Goal: Task Accomplishment & Management: Manage account settings

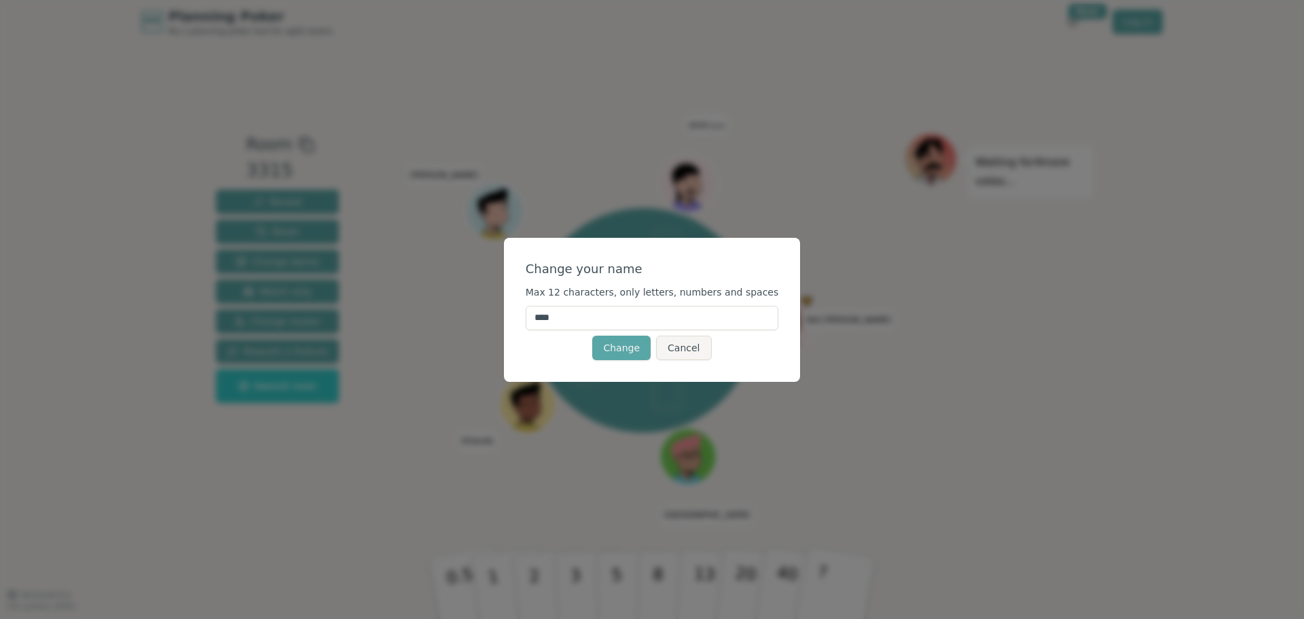
click at [586, 323] on input "****" at bounding box center [652, 318] width 253 height 24
type input "*******"
click at [567, 356] on div "Change Cancel" at bounding box center [652, 348] width 253 height 24
click at [611, 347] on button "Change" at bounding box center [621, 348] width 58 height 24
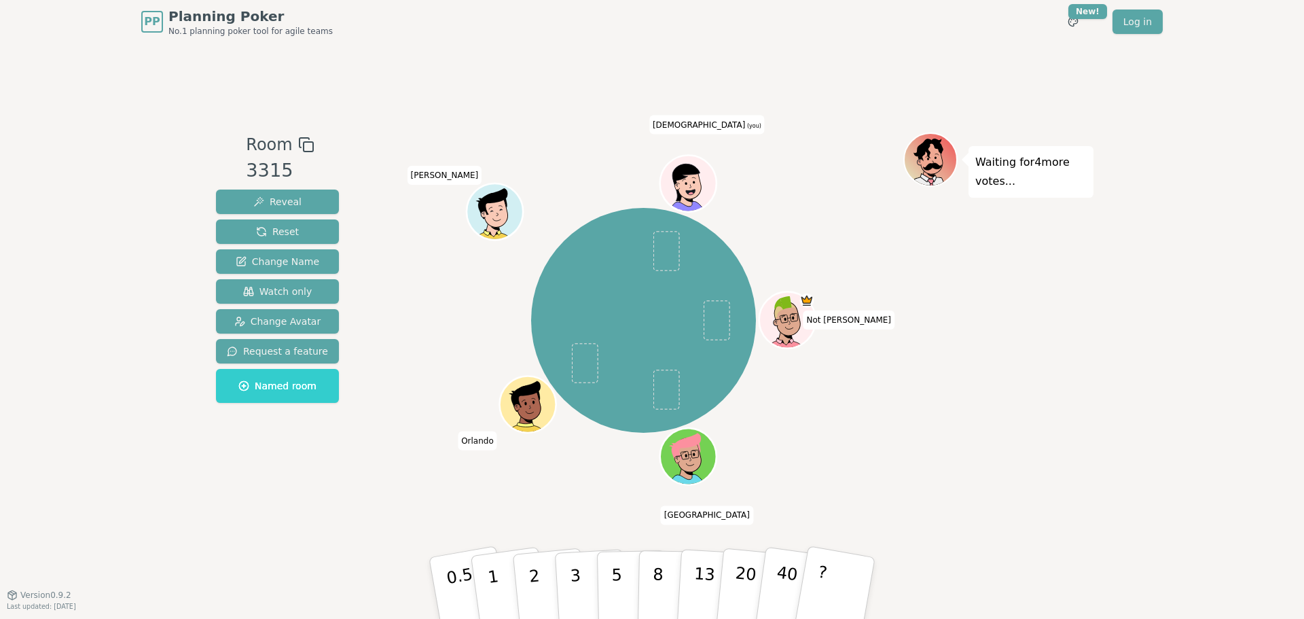
click at [708, 125] on span "[DEMOGRAPHIC_DATA] (you)" at bounding box center [706, 124] width 115 height 19
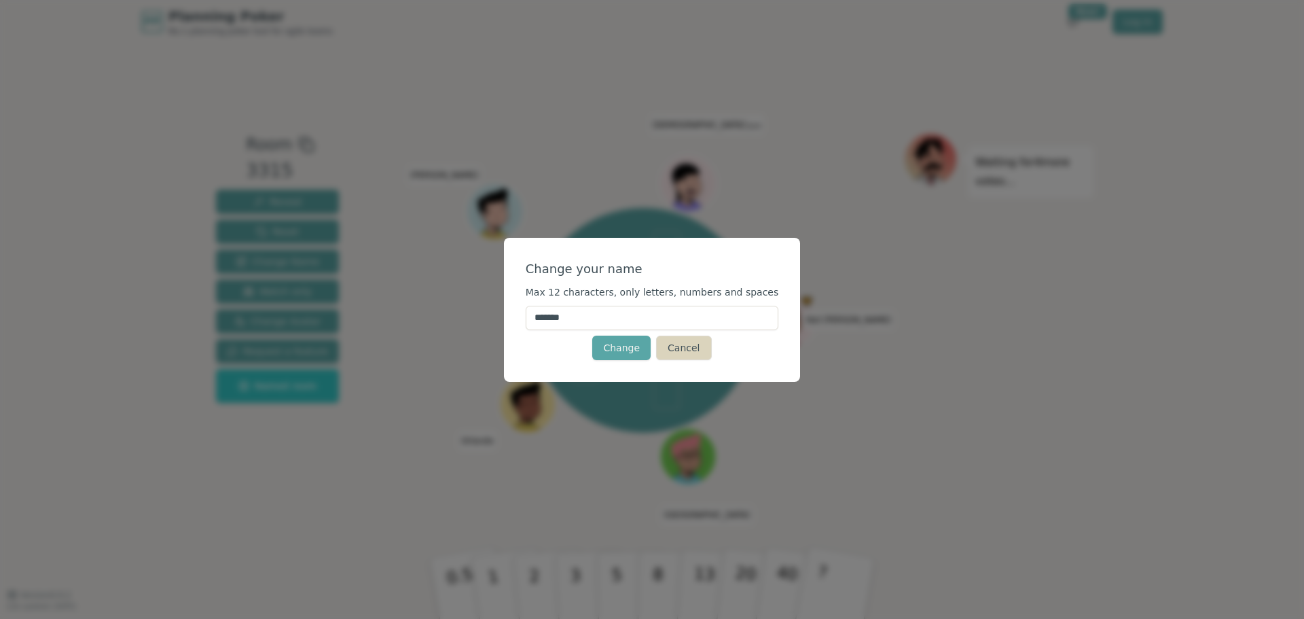
click at [681, 348] on button "Cancel" at bounding box center [683, 348] width 55 height 24
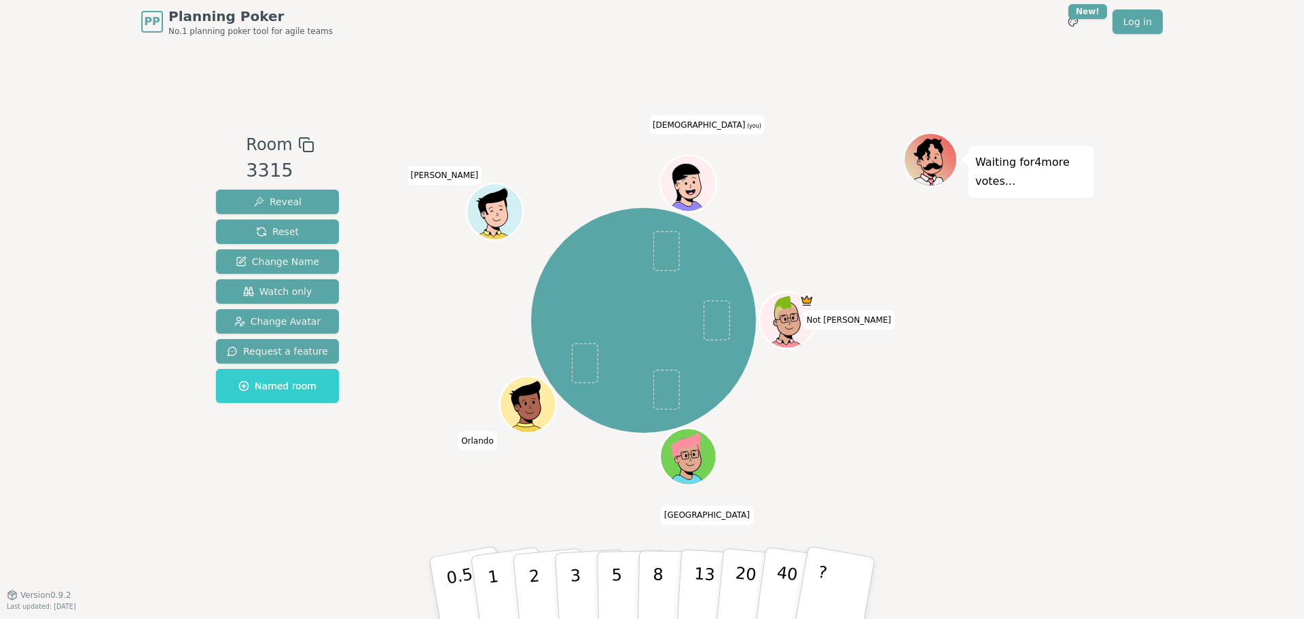
click at [689, 188] on icon at bounding box center [690, 193] width 27 height 10
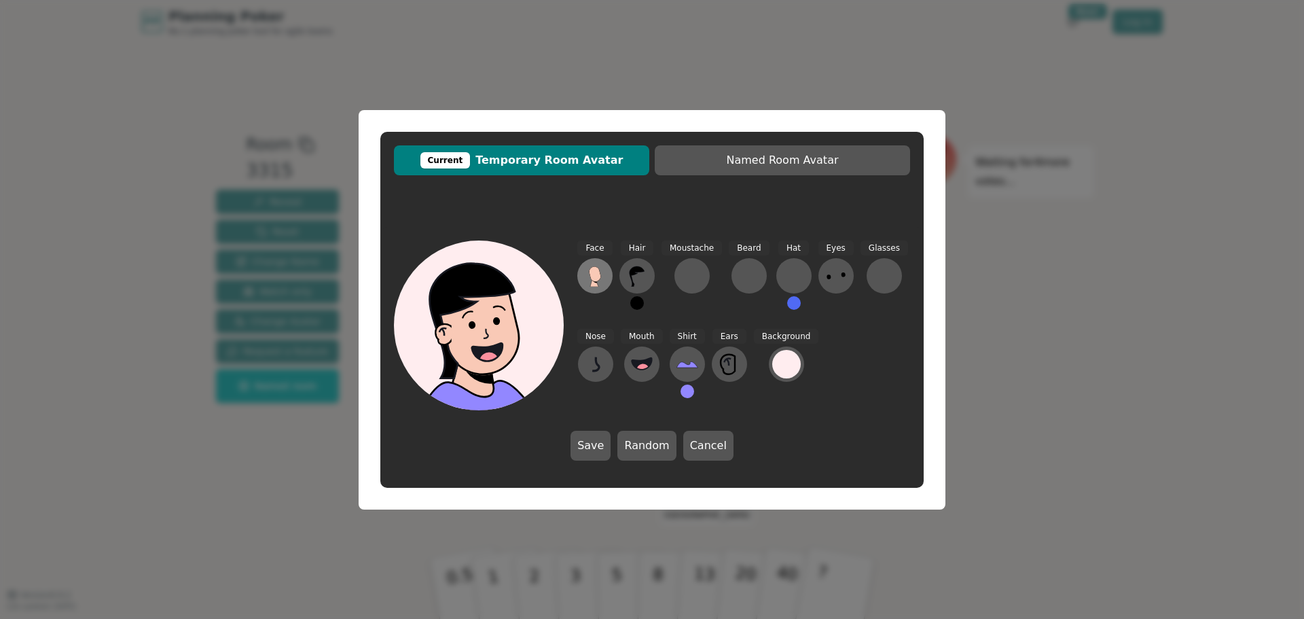
click at [588, 281] on icon at bounding box center [595, 276] width 22 height 22
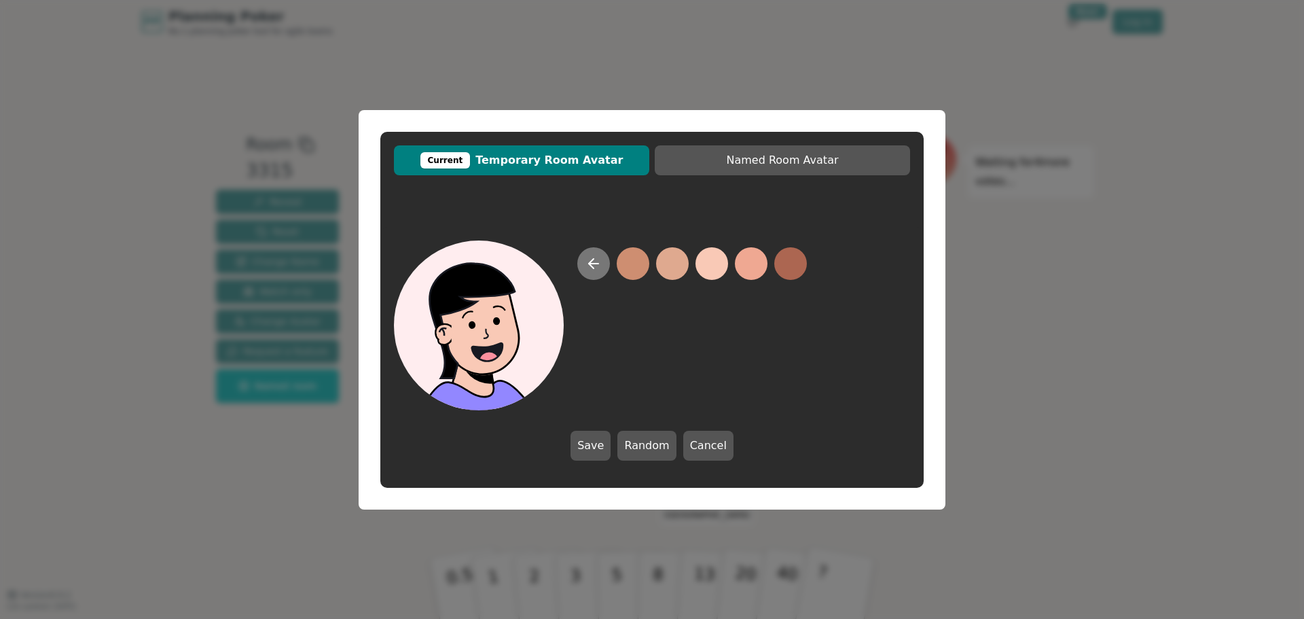
click at [598, 268] on icon at bounding box center [594, 263] width 16 height 16
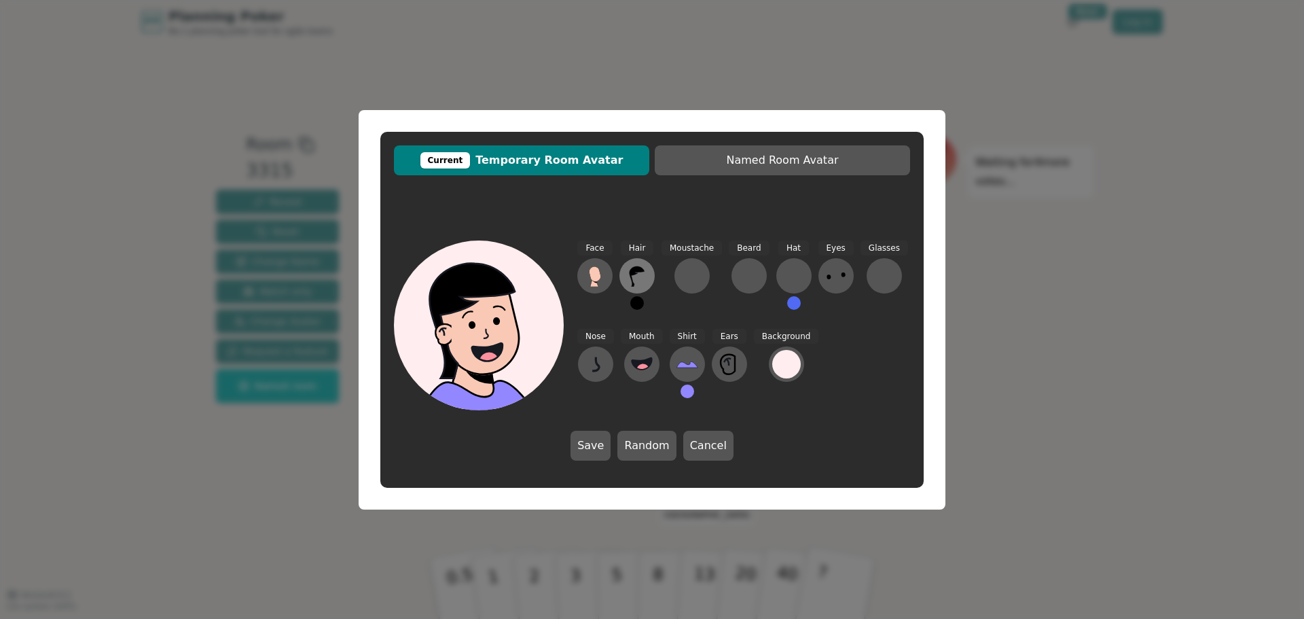
click at [629, 270] on icon at bounding box center [637, 276] width 22 height 22
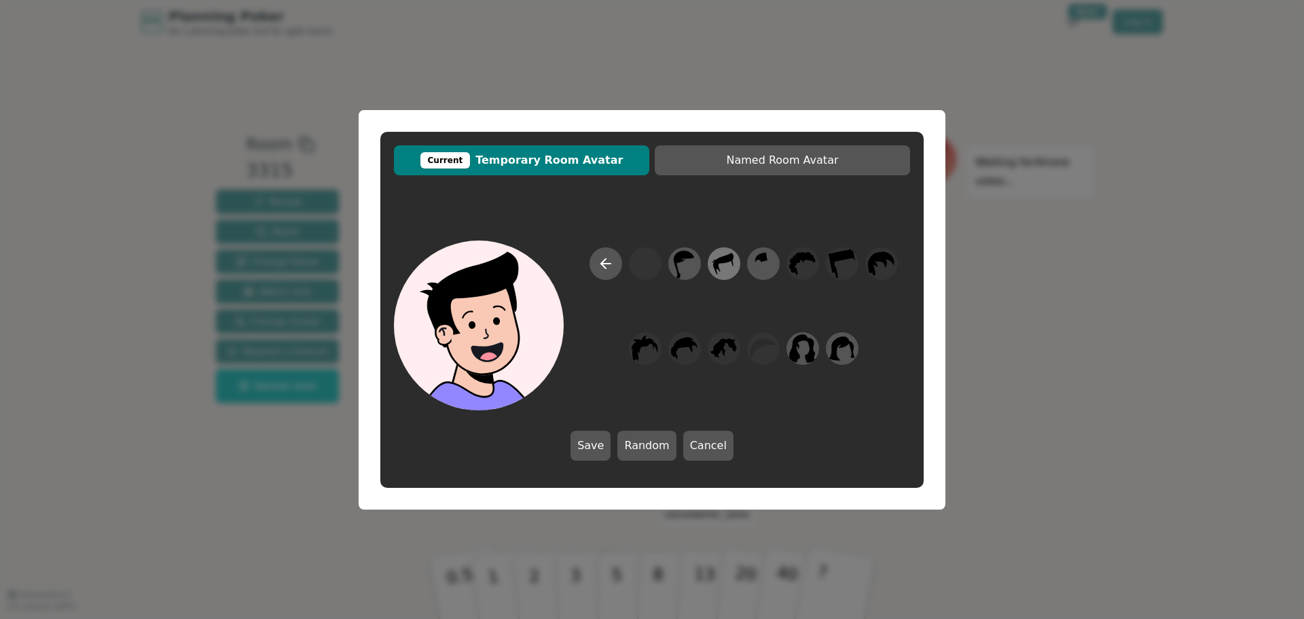
click at [730, 264] on icon at bounding box center [724, 263] width 26 height 31
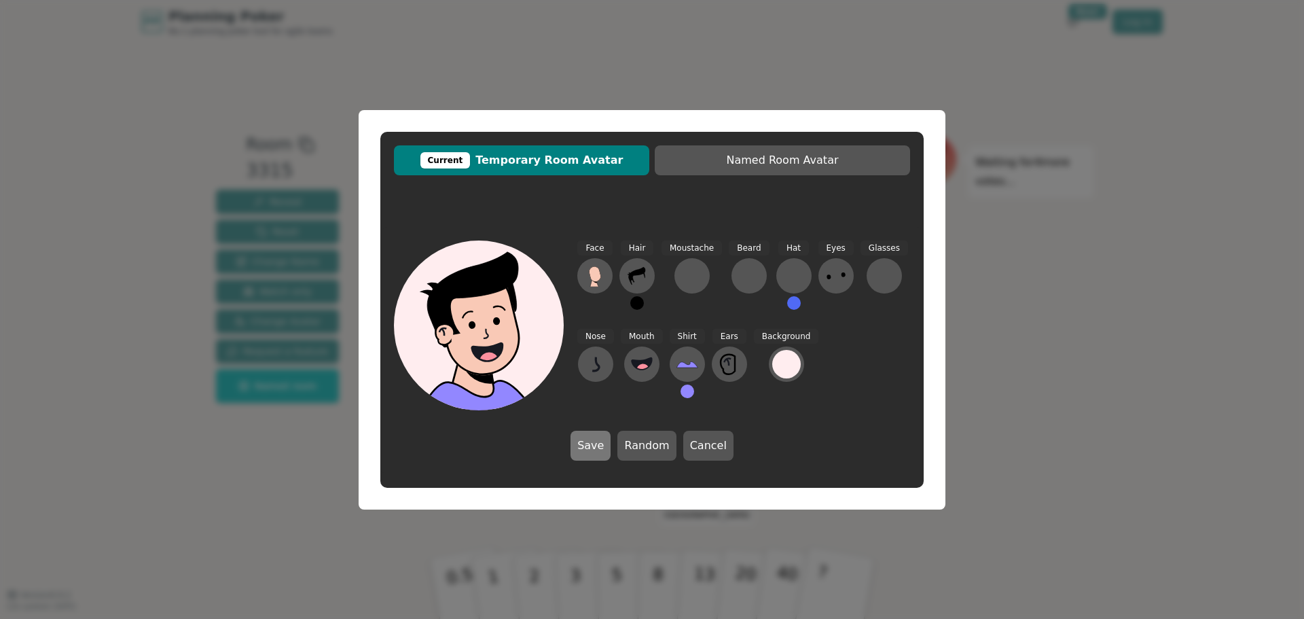
click at [601, 442] on button "Save" at bounding box center [591, 446] width 40 height 30
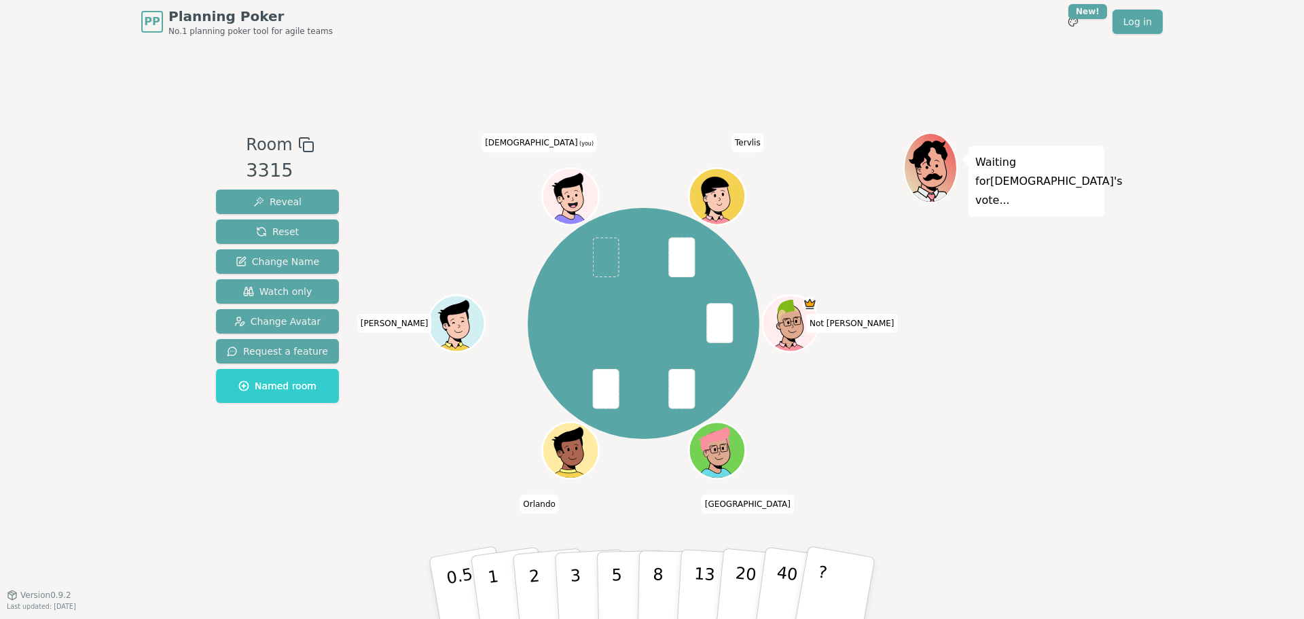
drag, startPoint x: 577, startPoint y: 569, endPoint x: 602, endPoint y: 569, distance: 25.1
click at [577, 569] on p "3" at bounding box center [577, 603] width 15 height 74
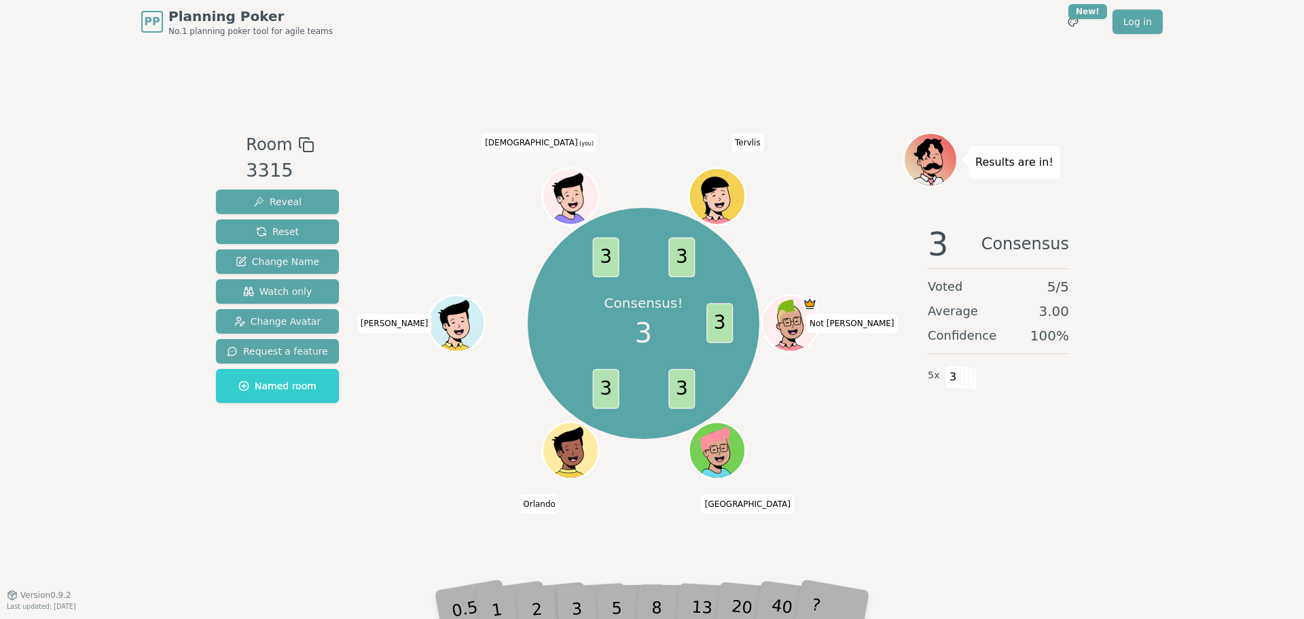
click at [610, 570] on div "3" at bounding box center [590, 588] width 43 height 50
